Goal: Task Accomplishment & Management: Use online tool/utility

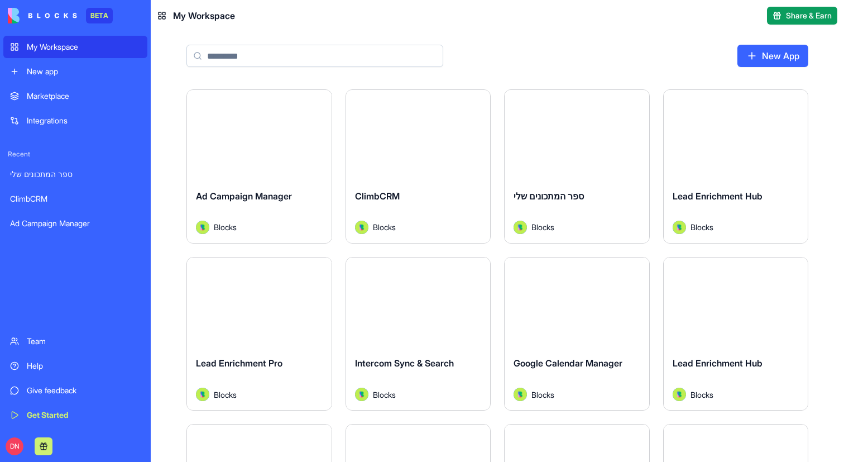
click at [279, 145] on button "Launch" at bounding box center [259, 135] width 84 height 22
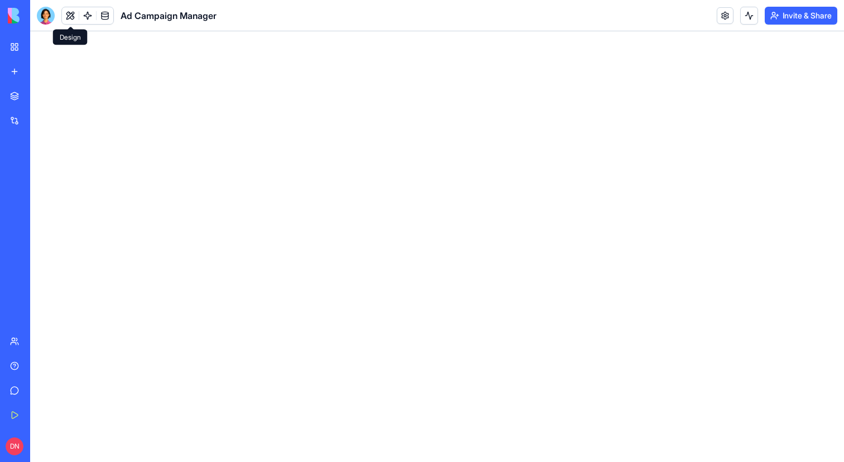
click at [89, 12] on link at bounding box center [87, 15] width 17 height 17
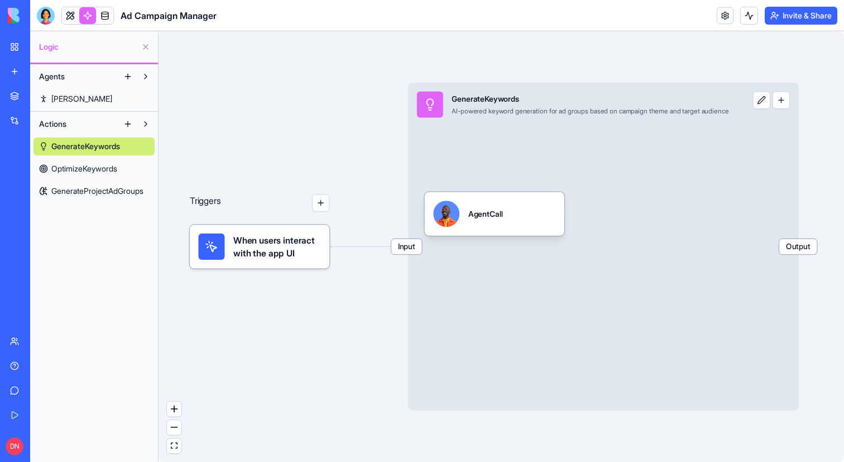
click at [71, 94] on span "[PERSON_NAME]" at bounding box center [81, 98] width 61 height 11
click at [71, 94] on span "[PERSON_NAME]" at bounding box center [82, 98] width 63 height 11
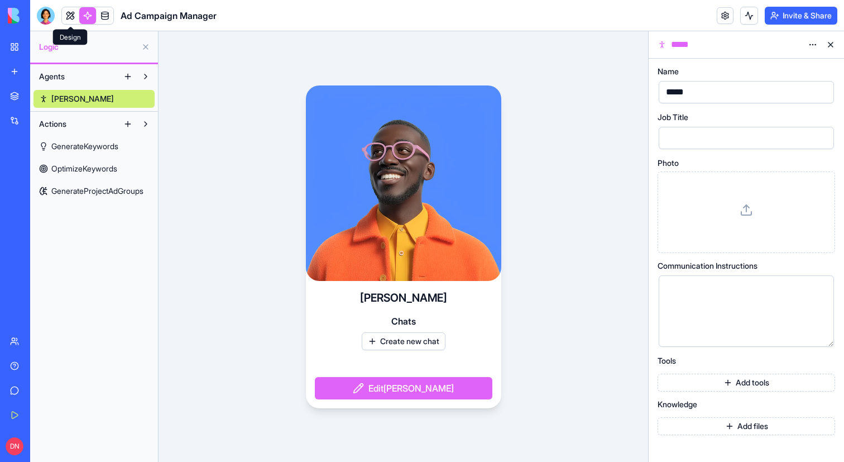
click at [70, 13] on link at bounding box center [70, 15] width 17 height 17
